Goal: Task Accomplishment & Management: Use online tool/utility

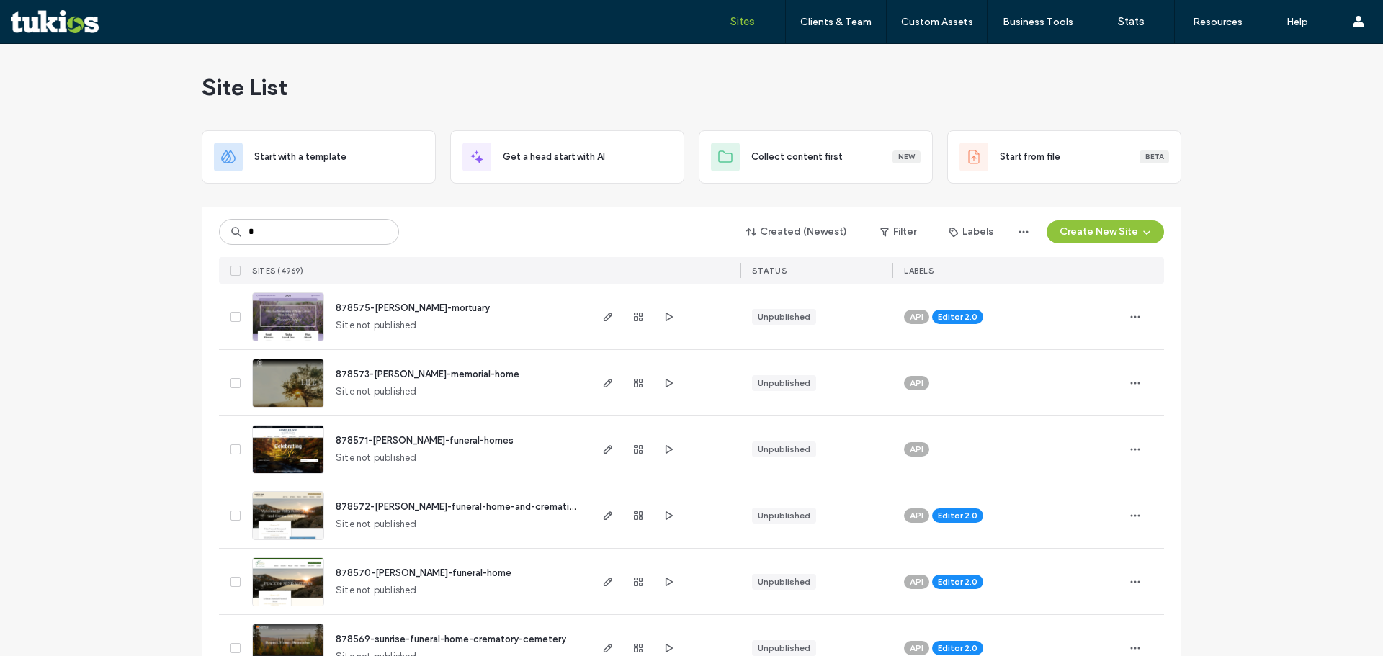
type input "*"
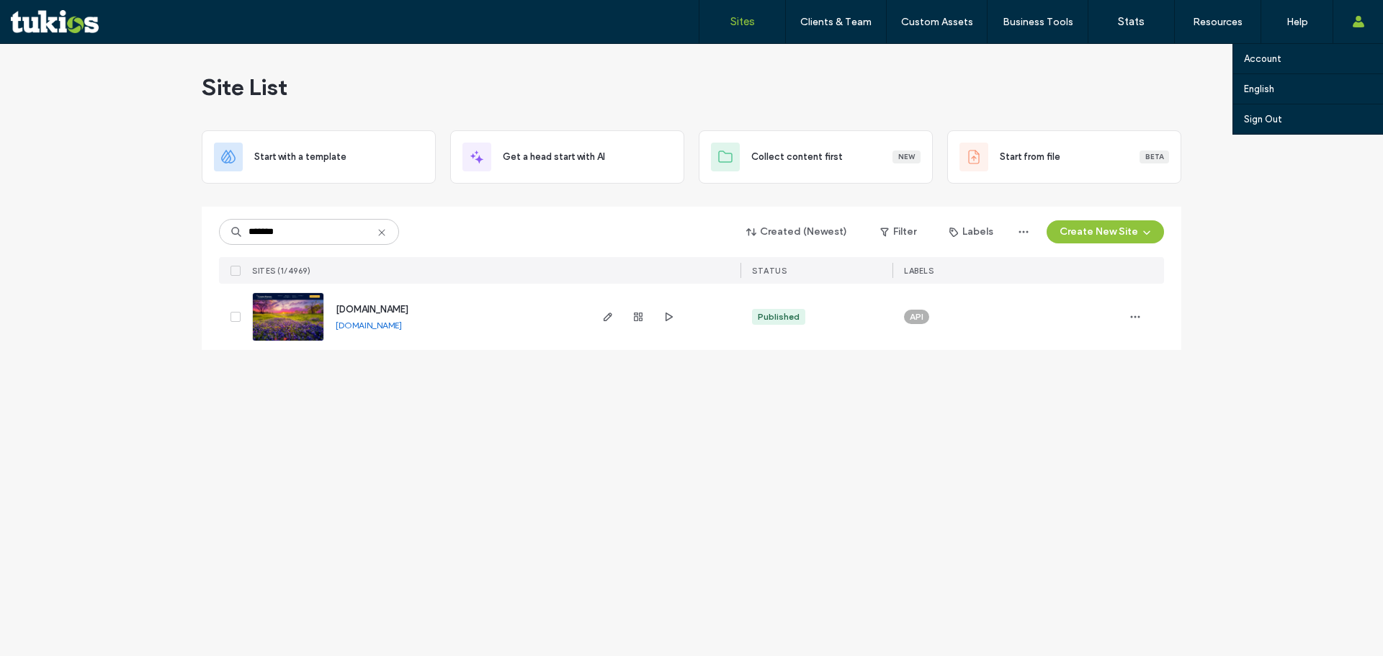
type input "*******"
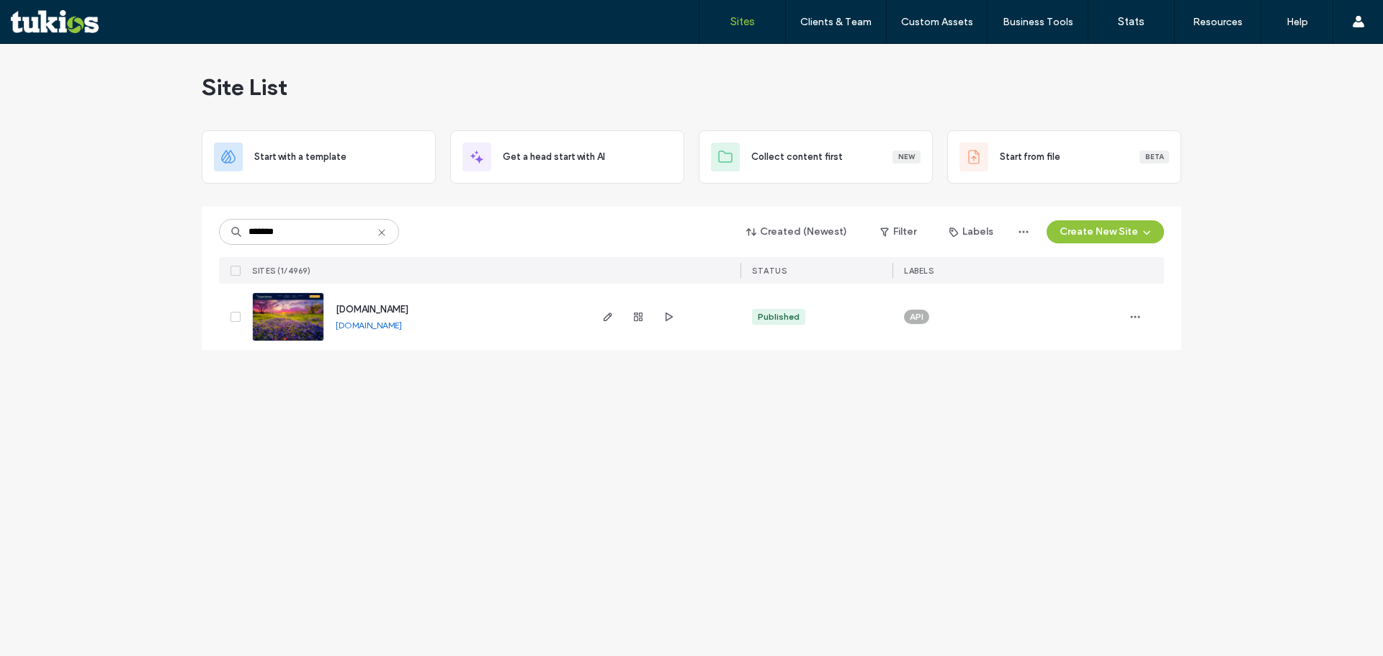
click at [600, 318] on span "button" at bounding box center [607, 316] width 17 height 17
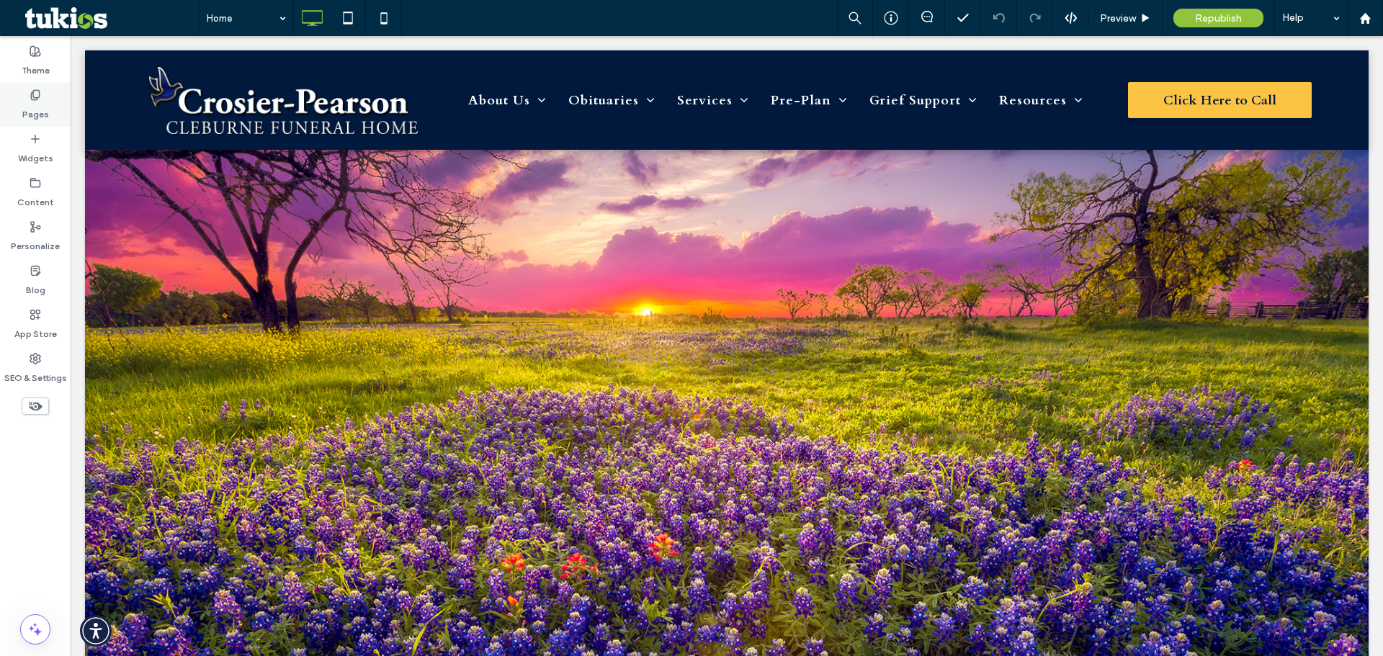
click at [29, 113] on label "Pages" at bounding box center [35, 111] width 27 height 20
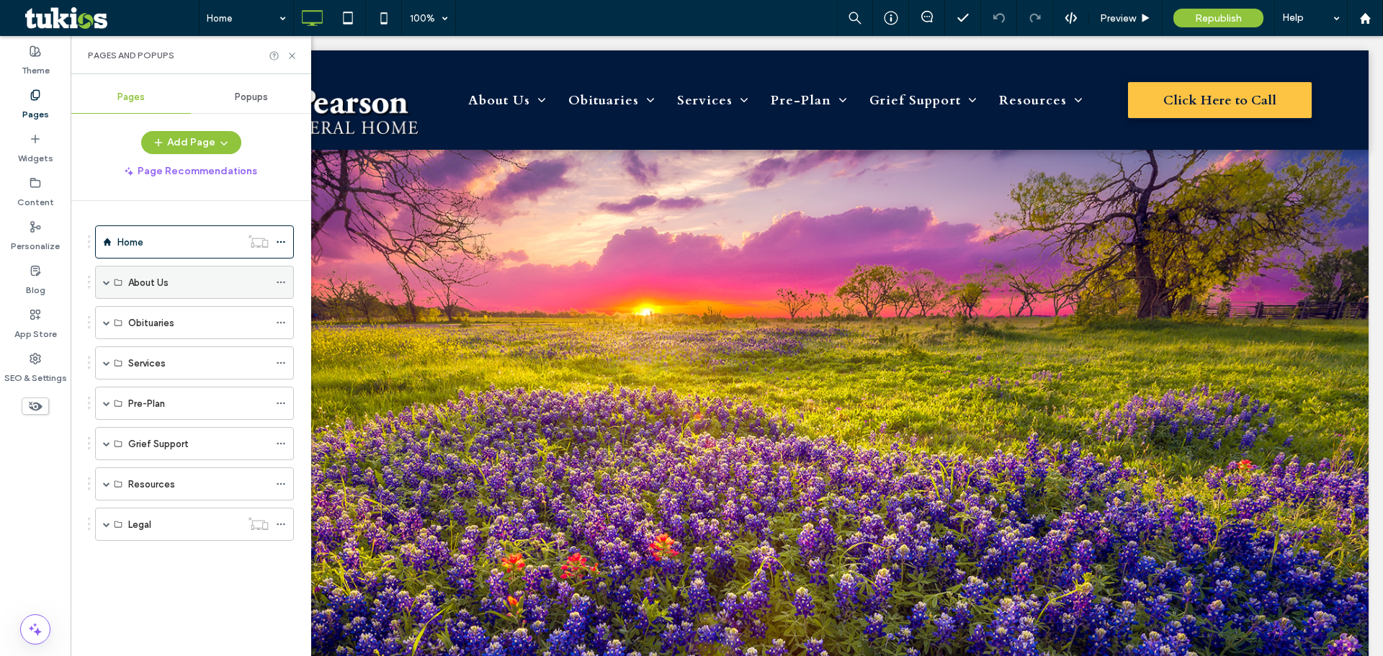
click at [106, 285] on span at bounding box center [106, 282] width 7 height 7
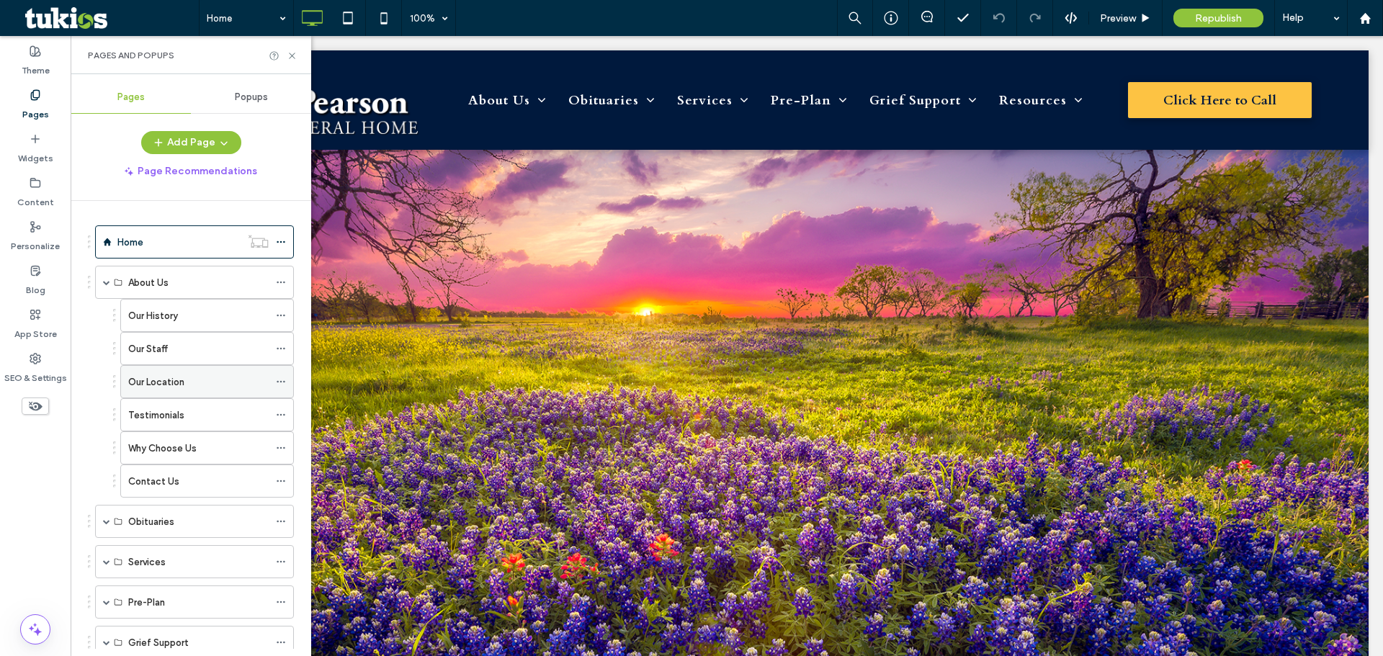
click at [164, 380] on label "Our Location" at bounding box center [156, 382] width 56 height 25
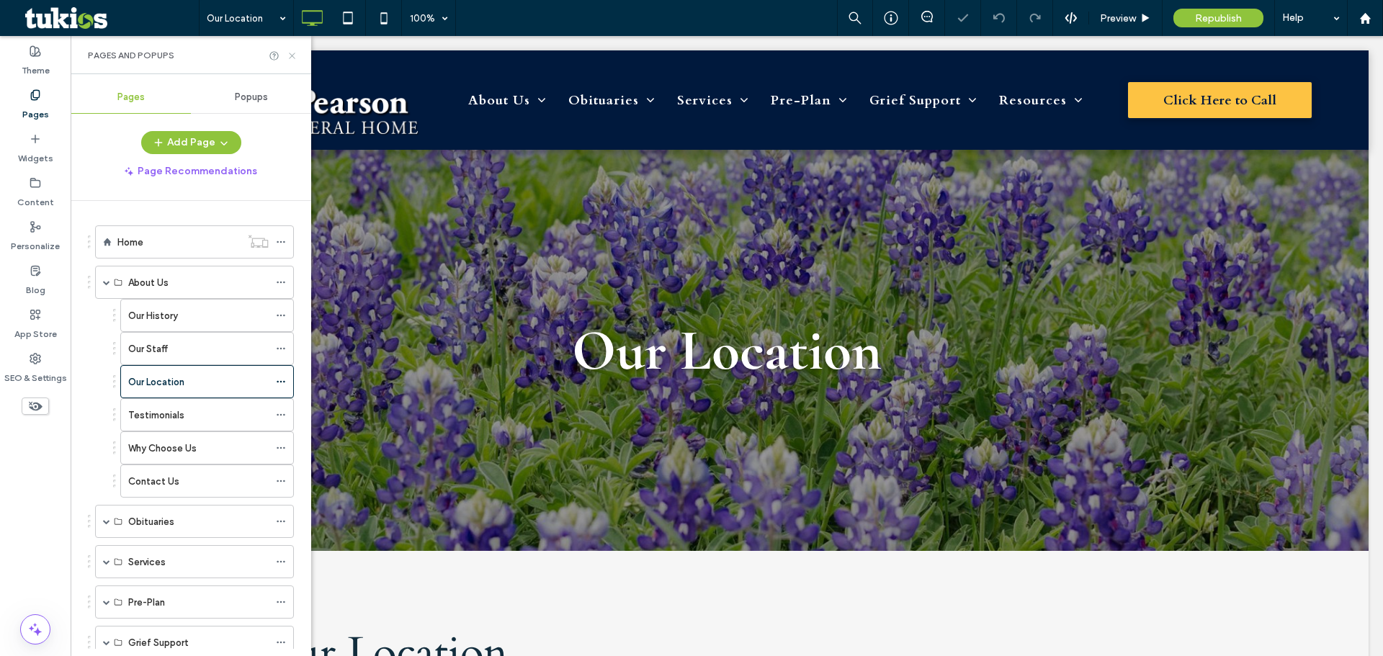
click at [292, 54] on icon at bounding box center [292, 55] width 11 height 11
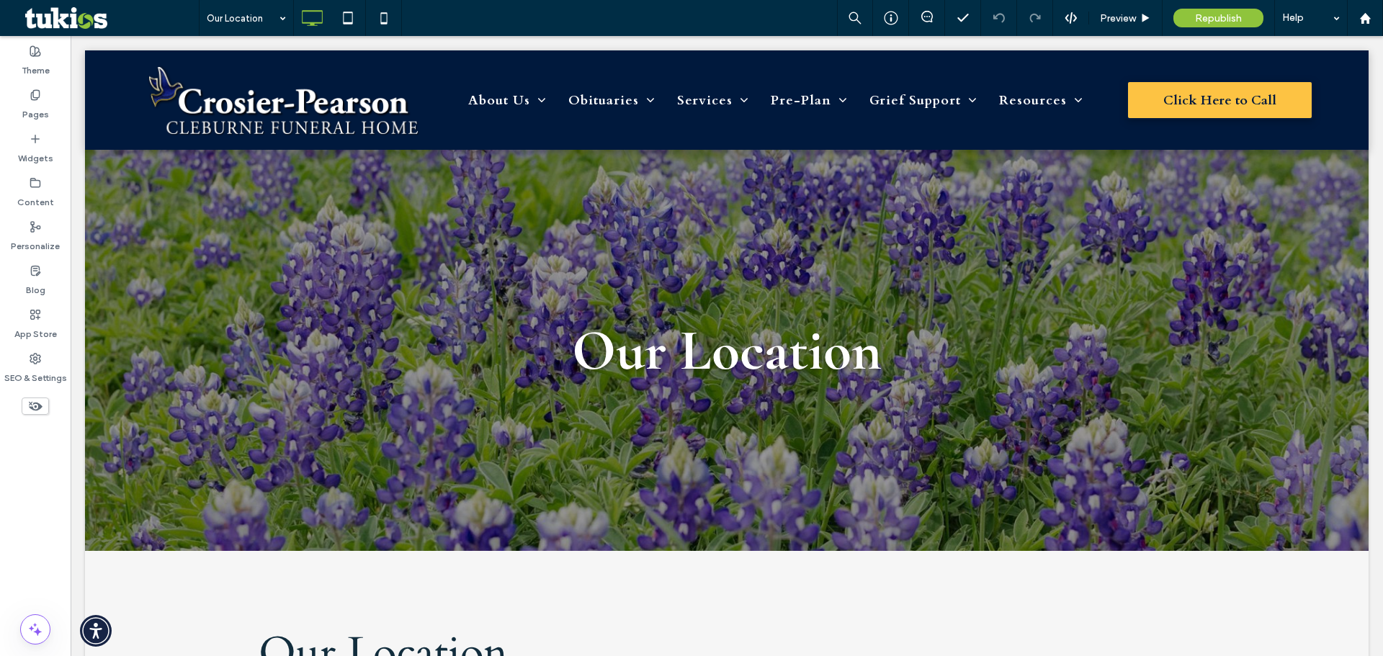
click at [625, 12] on div "Our Location Preview Republish Help" at bounding box center [791, 18] width 1184 height 36
